Goal: Entertainment & Leisure: Browse casually

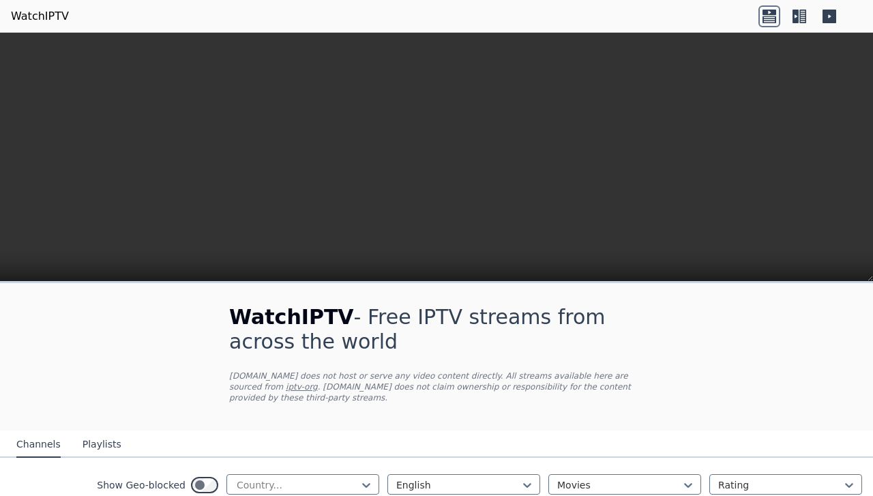
scroll to position [261, 0]
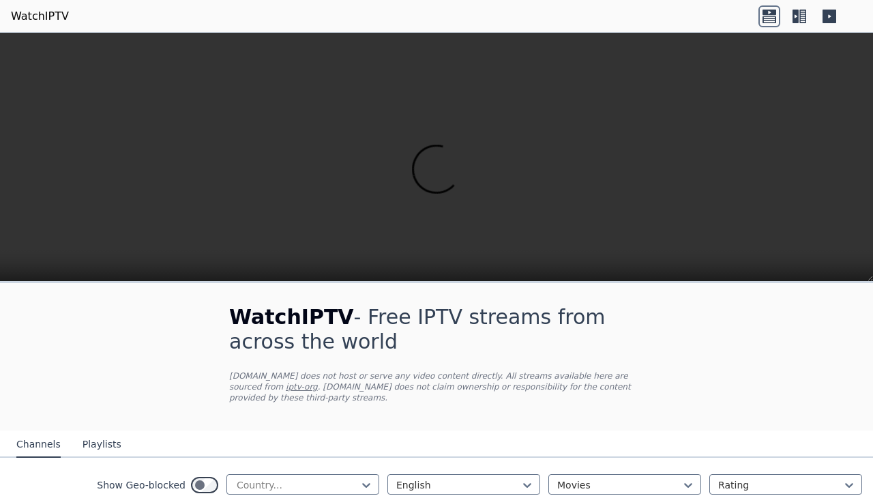
scroll to position [102, 0]
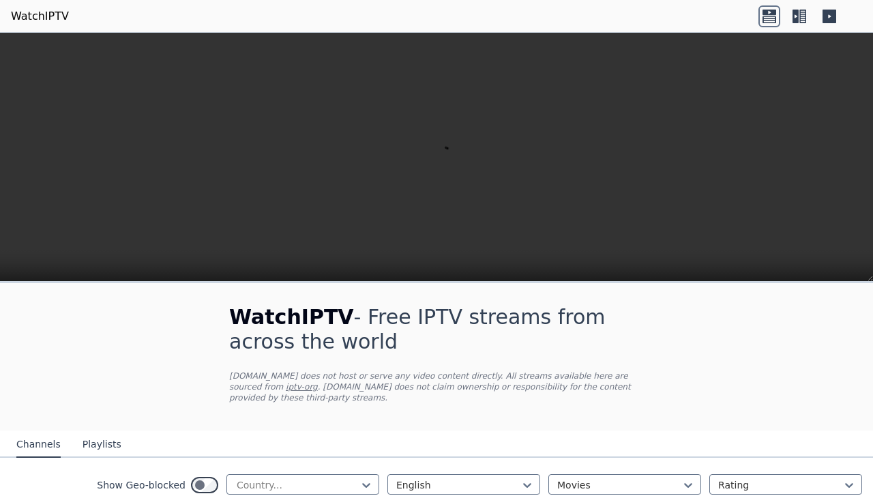
scroll to position [334, 0]
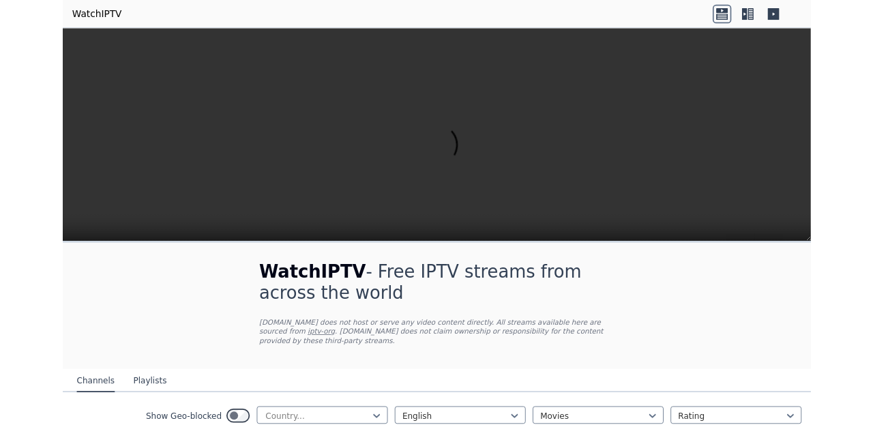
scroll to position [0, 0]
